Goal: Task Accomplishment & Management: Complete application form

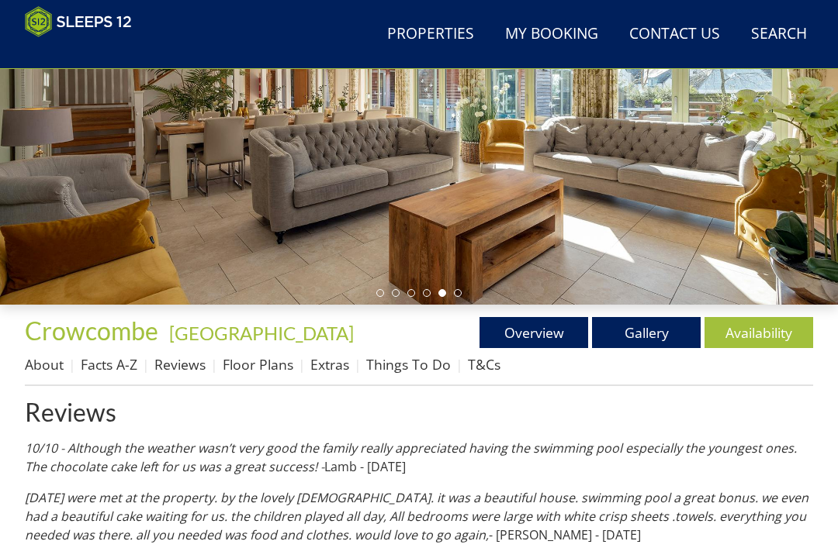
scroll to position [285, 0]
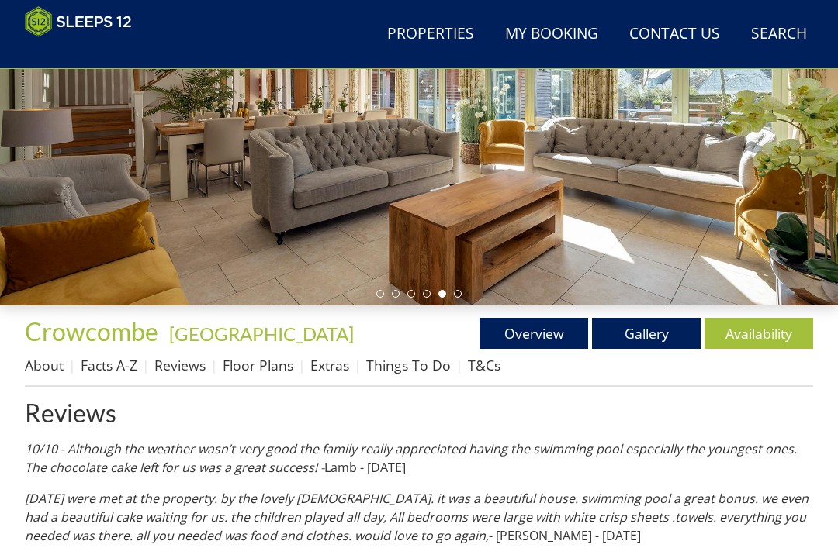
click at [759, 333] on link "Availability" at bounding box center [758, 333] width 109 height 31
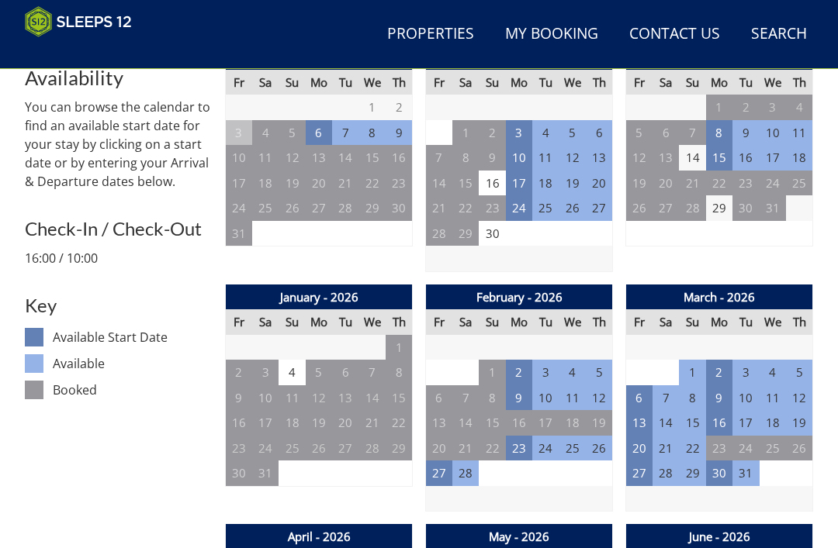
scroll to position [641, 0]
click at [450, 469] on td "27" at bounding box center [439, 474] width 26 height 26
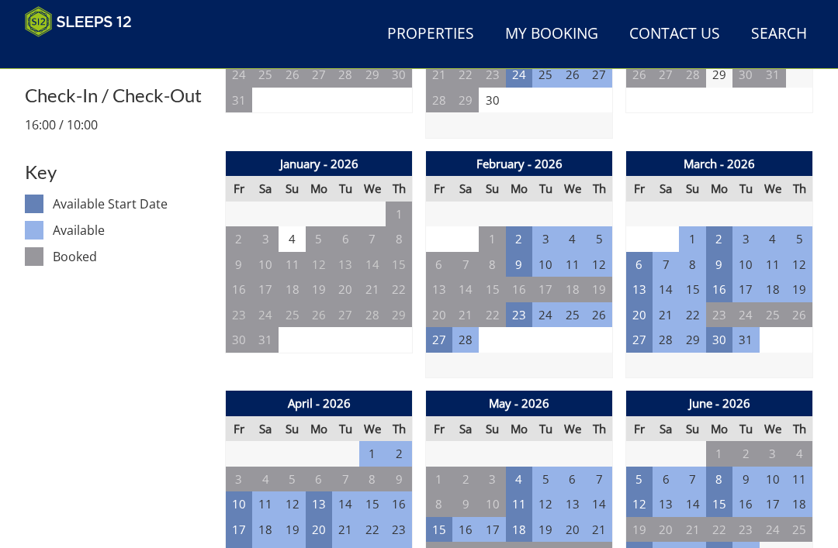
scroll to position [783, 0]
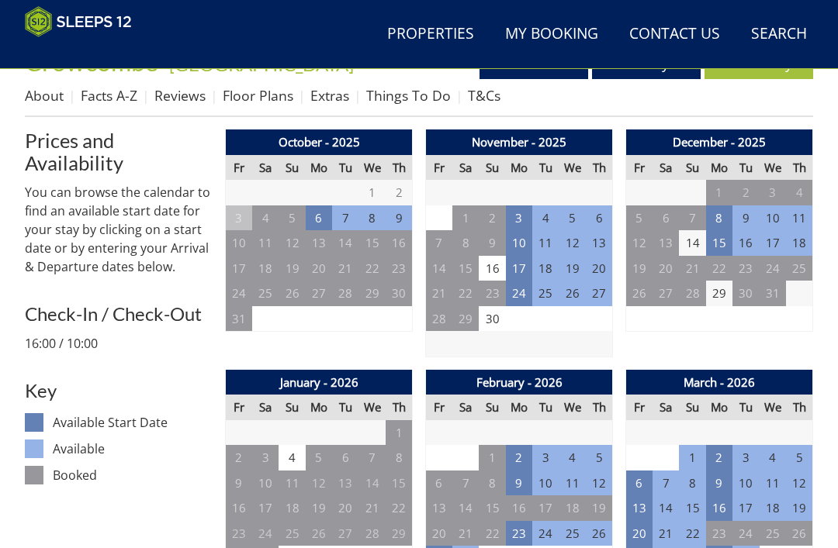
scroll to position [555, 0]
click at [662, 34] on link "Contact Us [PHONE_NUMBER]" at bounding box center [674, 34] width 103 height 35
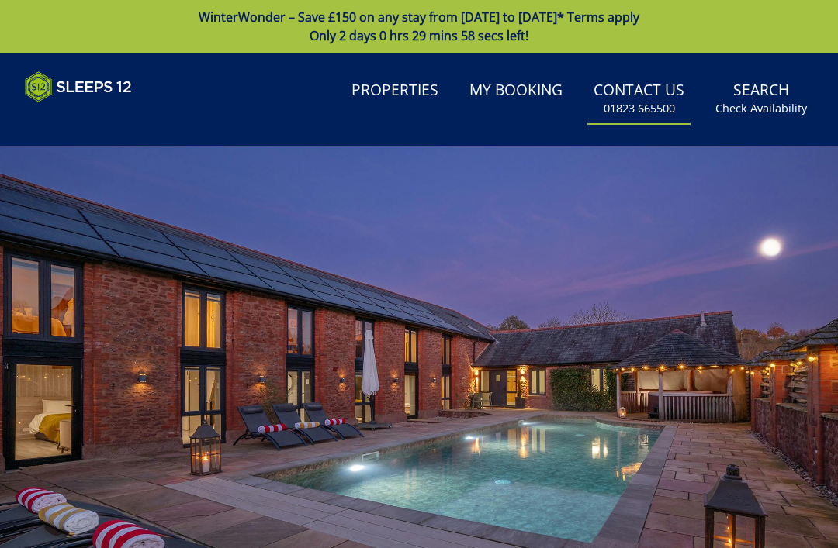
click at [641, 94] on link "Contact Us [PHONE_NUMBER]" at bounding box center [638, 99] width 103 height 50
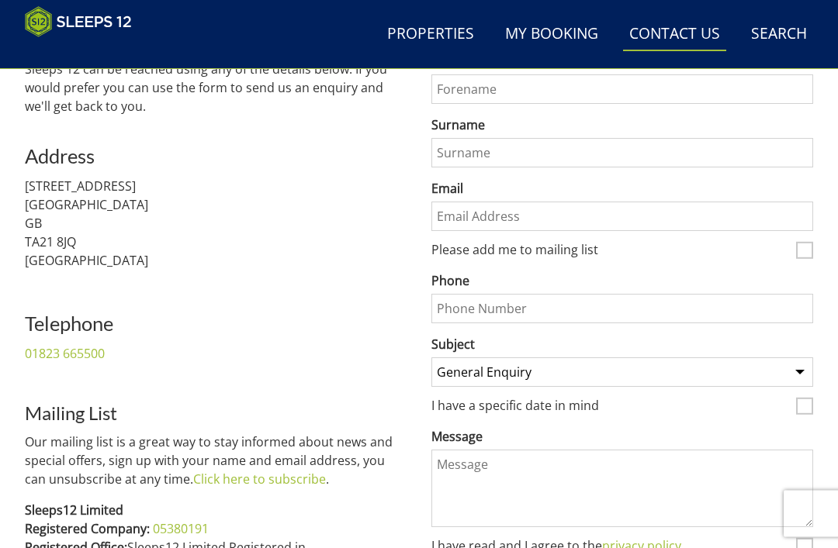
scroll to position [583, 0]
click at [811, 374] on select "General Enquiry Listing My Property [GEOGRAPHIC_DATA][PERSON_NAME] [GEOGRAPHIC_…" at bounding box center [622, 372] width 382 height 29
click at [513, 367] on select "General Enquiry Listing My Property [GEOGRAPHIC_DATA][PERSON_NAME] [GEOGRAPHIC_…" at bounding box center [622, 372] width 382 height 29
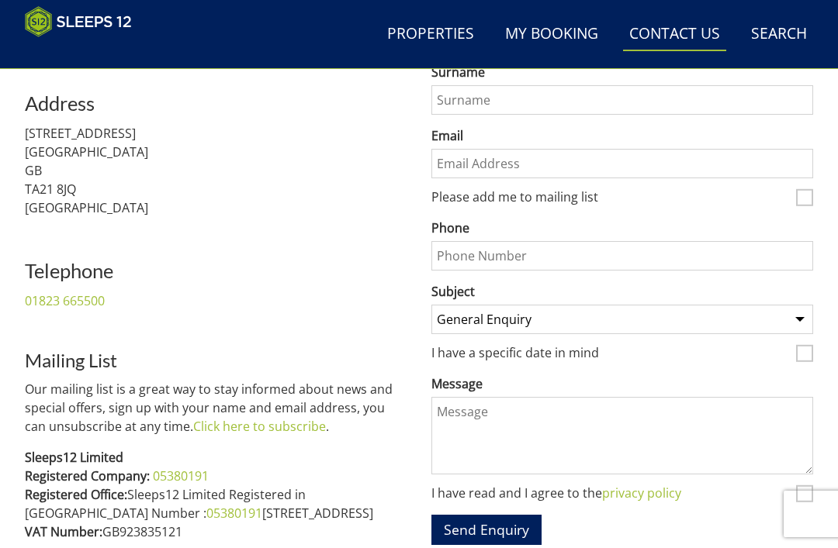
scroll to position [637, 0]
click at [800, 309] on select "General Enquiry Listing My Property [GEOGRAPHIC_DATA][PERSON_NAME] [GEOGRAPHIC_…" at bounding box center [622, 318] width 382 height 29
click at [799, 316] on select "General Enquiry Listing My Property [GEOGRAPHIC_DATA][PERSON_NAME] [GEOGRAPHIC_…" at bounding box center [622, 318] width 382 height 29
select select "255"
click at [687, 412] on textarea "Message" at bounding box center [622, 435] width 382 height 78
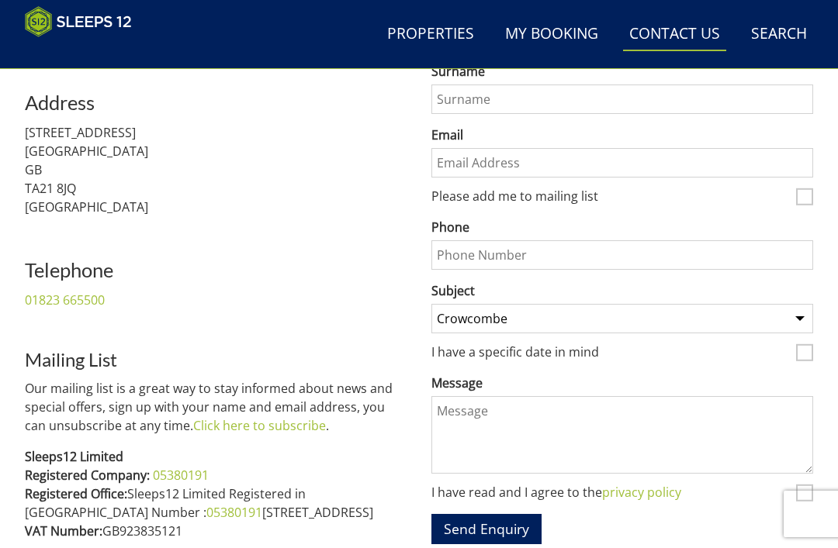
scroll to position [639, 0]
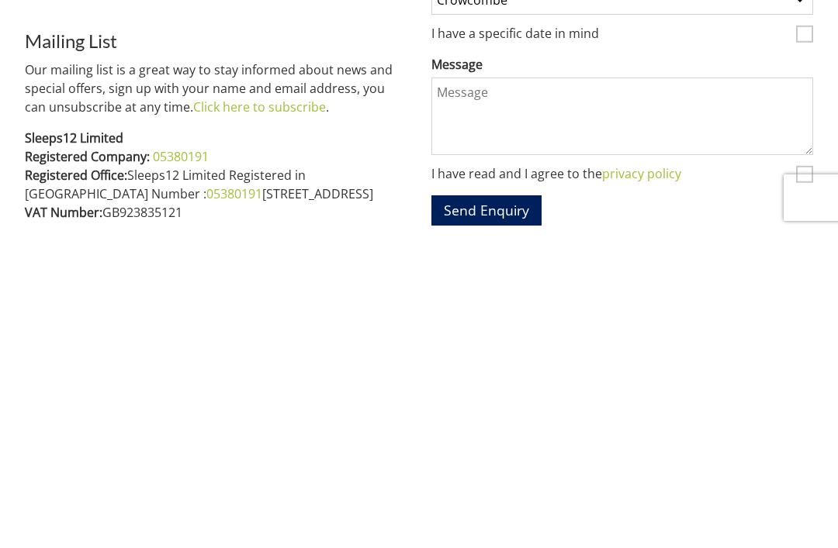
click at [800, 342] on input "I have a specific date in mind" at bounding box center [804, 350] width 17 height 17
checkbox input "true"
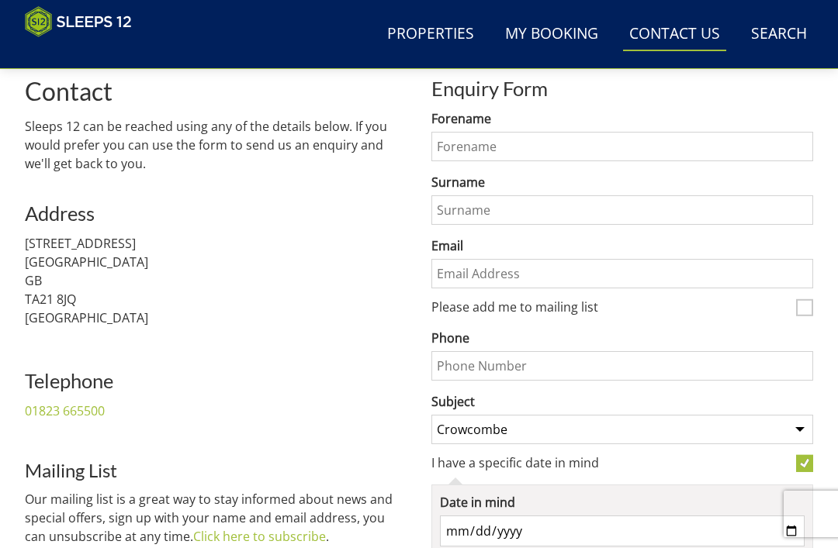
scroll to position [513, 0]
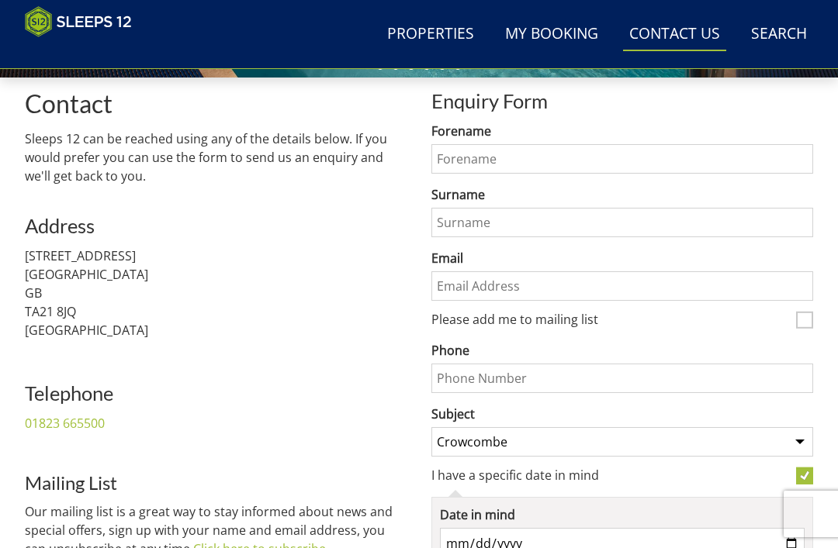
click at [460, 162] on input "Forename" at bounding box center [622, 158] width 382 height 29
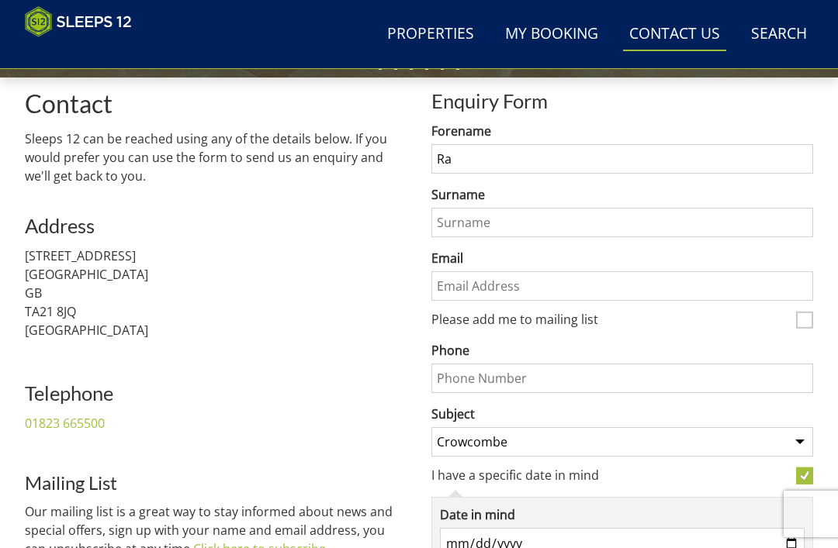
type input "R"
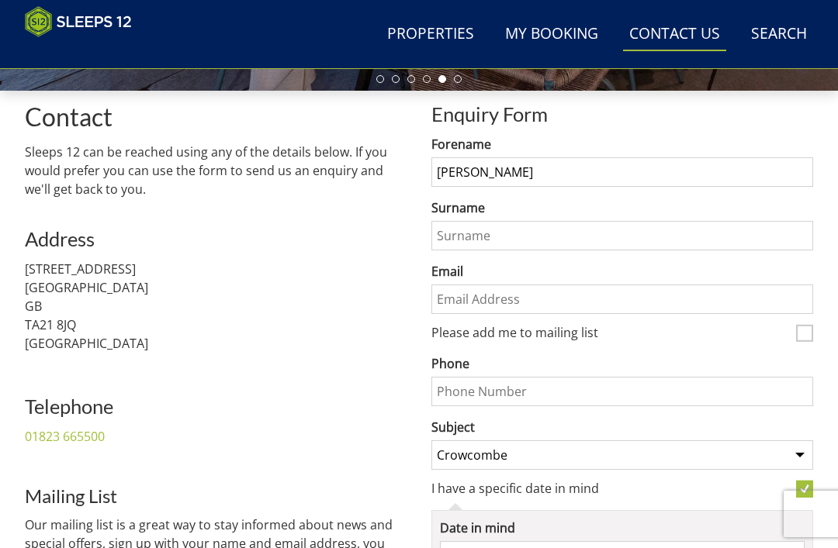
scroll to position [500, 0]
type input "[PERSON_NAME]"
click at [458, 234] on input "Surname" at bounding box center [622, 235] width 382 height 29
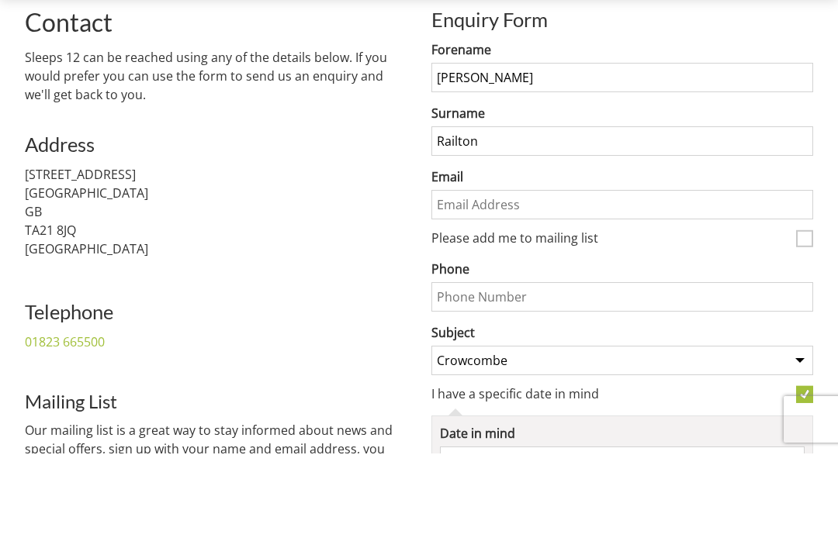
type input "Railton"
click at [452, 285] on input "Email" at bounding box center [622, 299] width 382 height 29
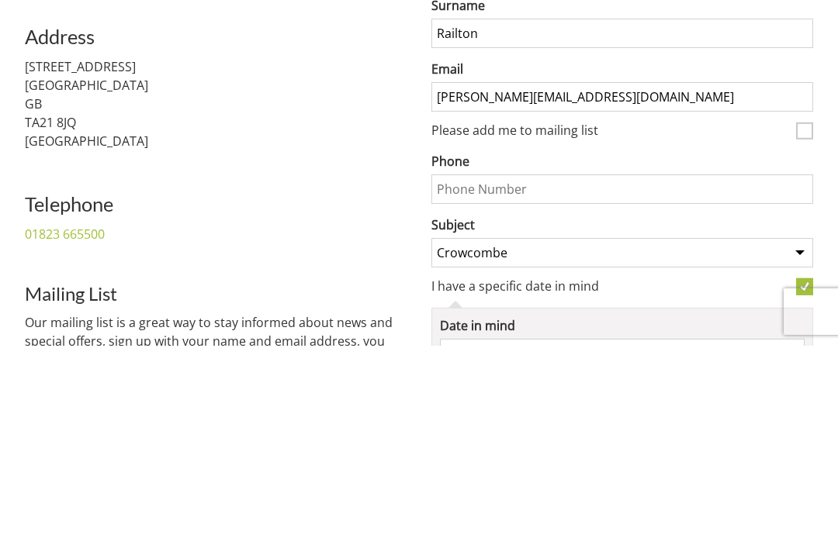
type input "[PERSON_NAME][EMAIL_ADDRESS][DOMAIN_NAME]"
click at [464, 377] on input "Phone" at bounding box center [622, 391] width 382 height 29
type input "07876710892"
click at [412, 274] on div "Contact Sleeps 12 can be reached using any of the details below. If you would p…" at bounding box center [419, 429] width 788 height 676
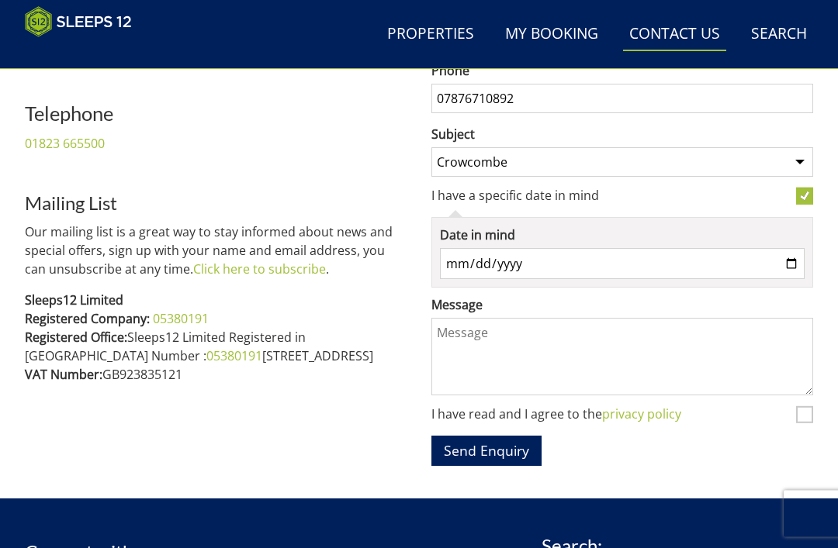
scroll to position [789, 0]
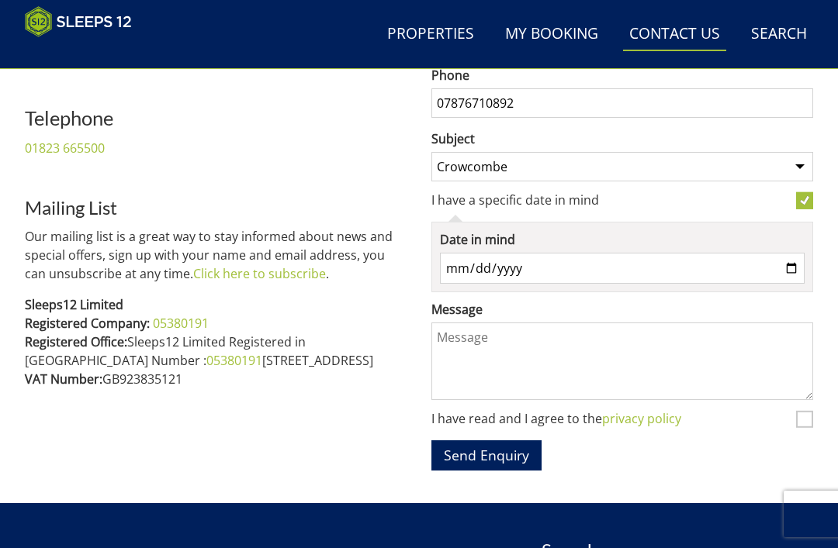
click at [466, 261] on input "Date in mind" at bounding box center [622, 268] width 365 height 31
type input "[DATE]"
click at [471, 334] on textarea "Message" at bounding box center [622, 362] width 382 height 78
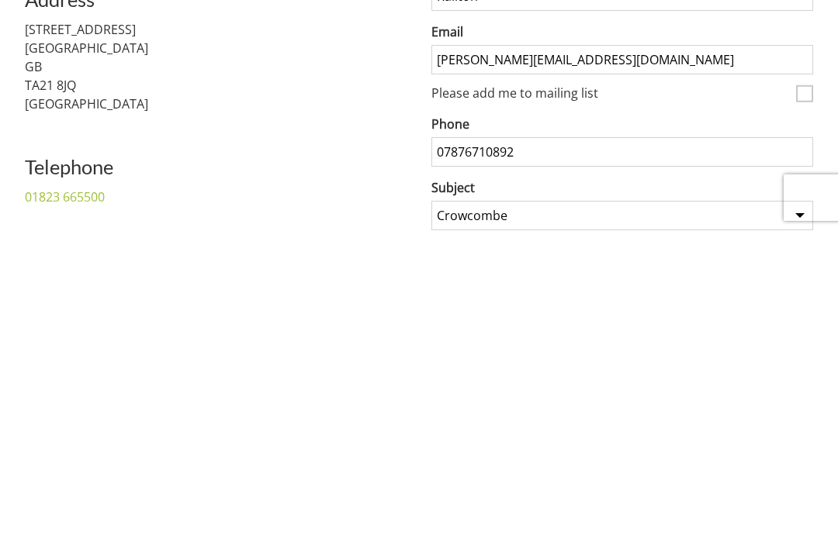
scroll to position [741, 0]
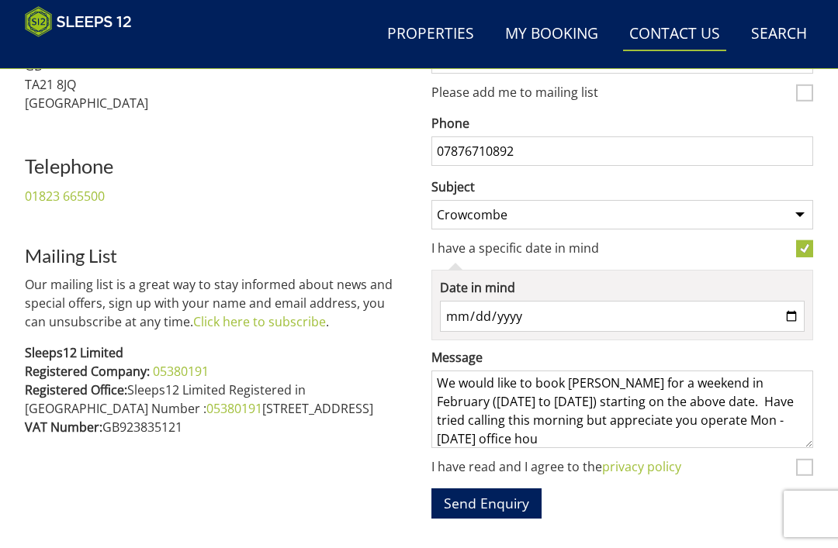
click at [513, 434] on textarea "We would like to book [PERSON_NAME] for a weekend in February ([DATE] to [DATE]…" at bounding box center [622, 410] width 382 height 78
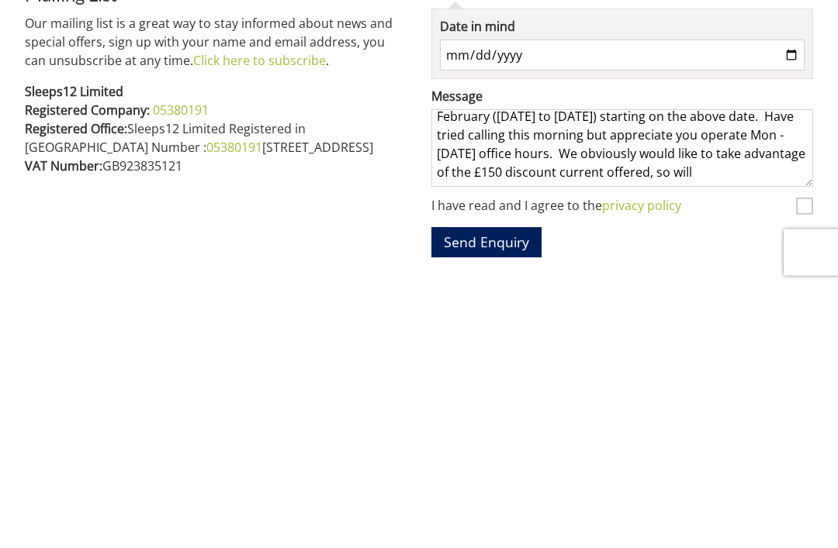
scroll to position [26, 0]
click at [684, 372] on textarea "We would like to book [PERSON_NAME] for a weekend in February ([DATE] to [DATE]…" at bounding box center [622, 411] width 382 height 78
type textarea "We would like to book [PERSON_NAME] for a weekend in February ([DATE] to [DATE]…"
click at [811, 460] on input "I have read and I agree to the privacy policy" at bounding box center [804, 468] width 17 height 17
checkbox input "true"
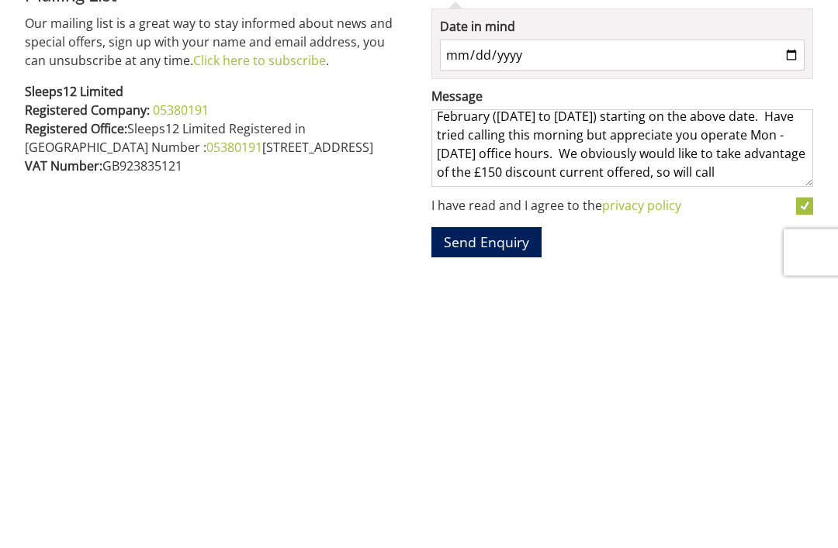
scroll to position [1002, 0]
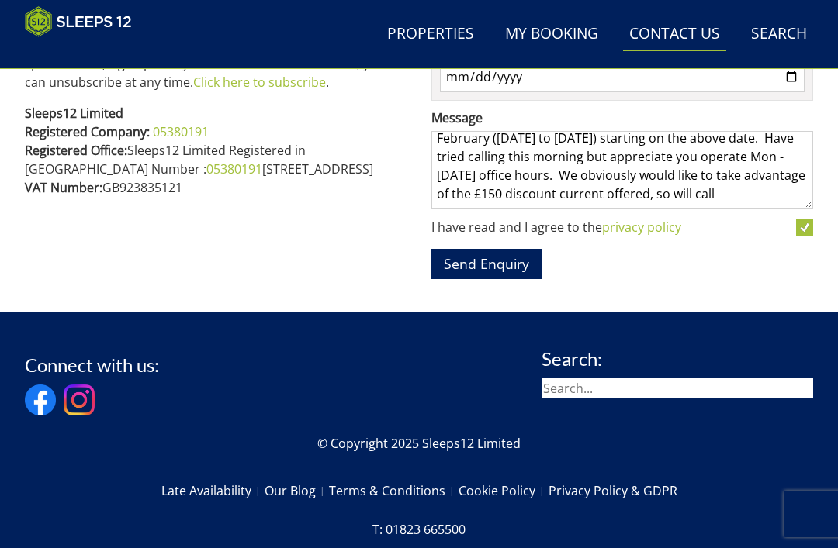
click at [707, 191] on textarea "We would like to book [PERSON_NAME] for a weekend in February ([DATE] to [DATE]…" at bounding box center [622, 170] width 382 height 78
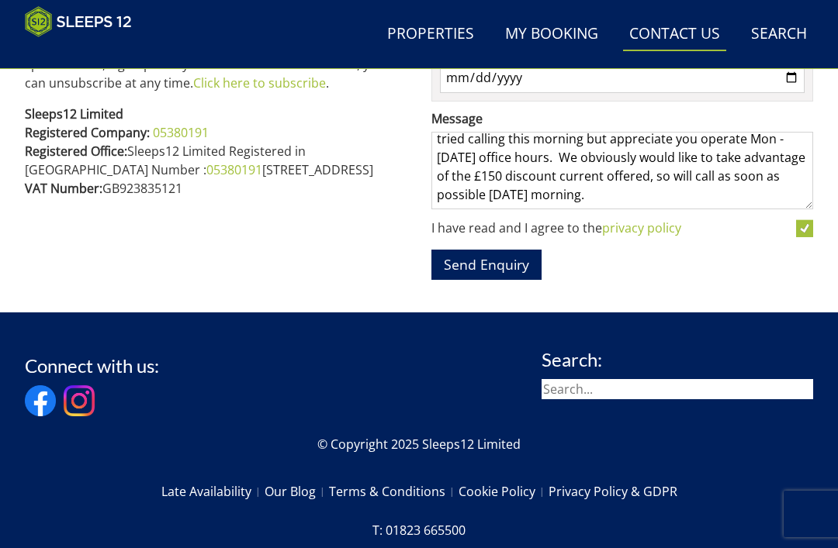
scroll to position [45, 0]
type textarea "We would like to book [PERSON_NAME] for a weekend in February ([DATE] to [DATE]…"
click at [481, 260] on button "Send Enquiry" at bounding box center [486, 265] width 110 height 30
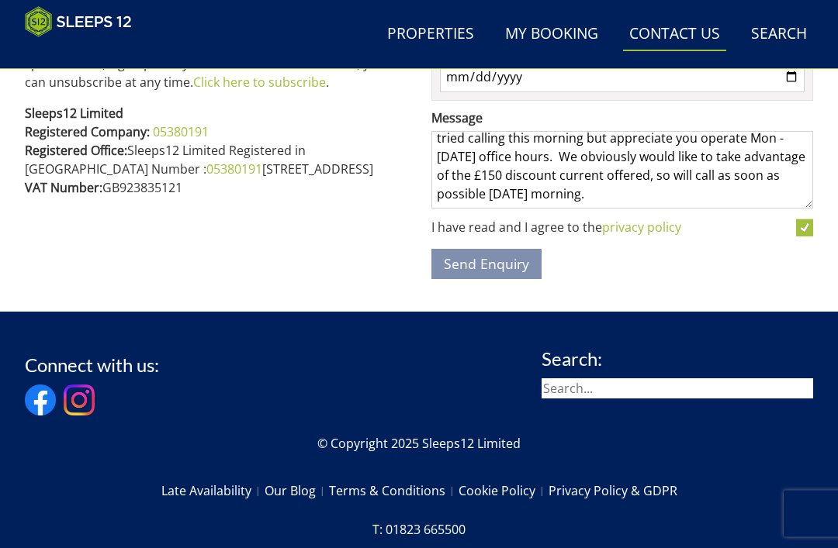
scroll to position [980, 0]
